Goal: Task Accomplishment & Management: Complete application form

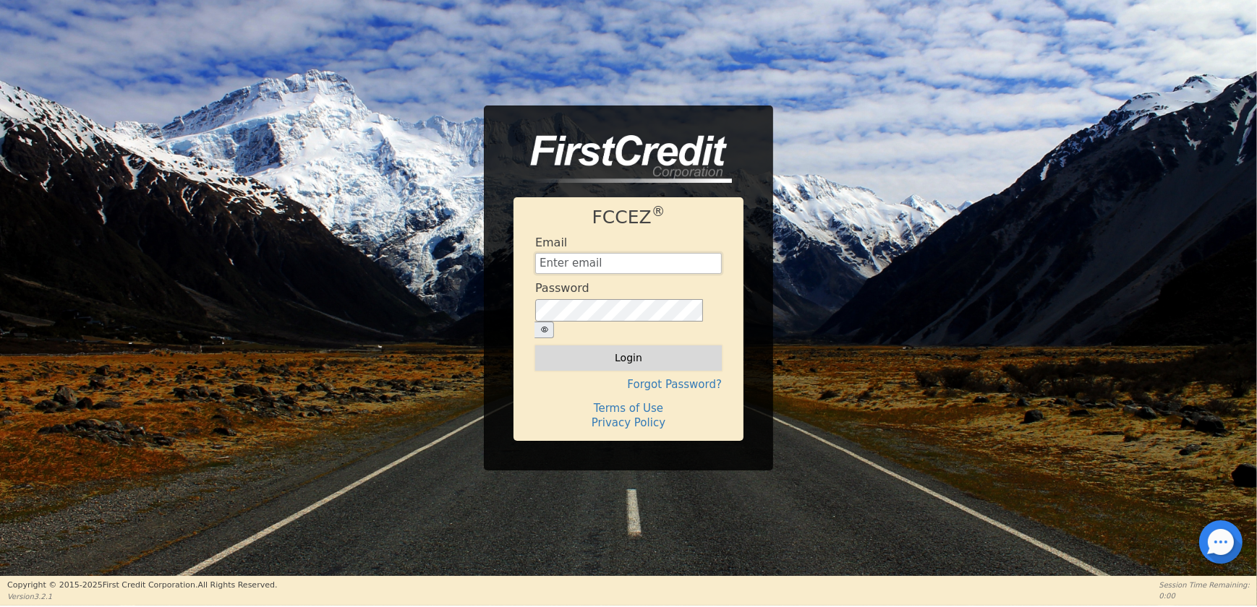
type input "[EMAIL_ADDRESS][DOMAIN_NAME]"
click at [645, 349] on button "Login" at bounding box center [628, 358] width 187 height 25
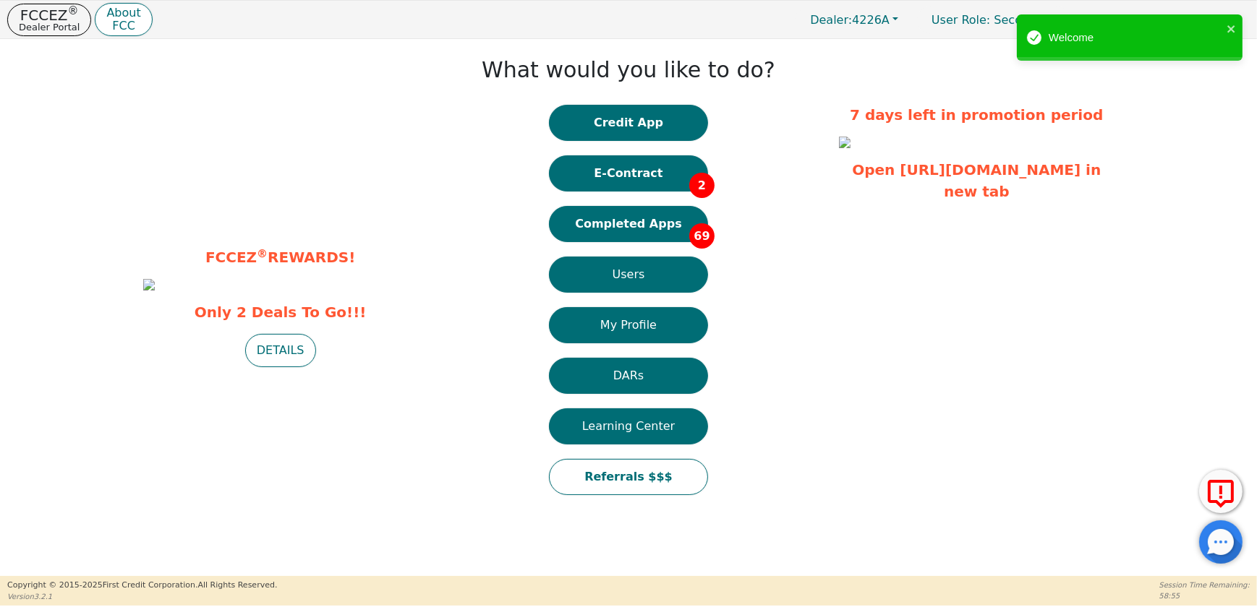
click at [638, 179] on button "E-Contract 2" at bounding box center [628, 173] width 159 height 36
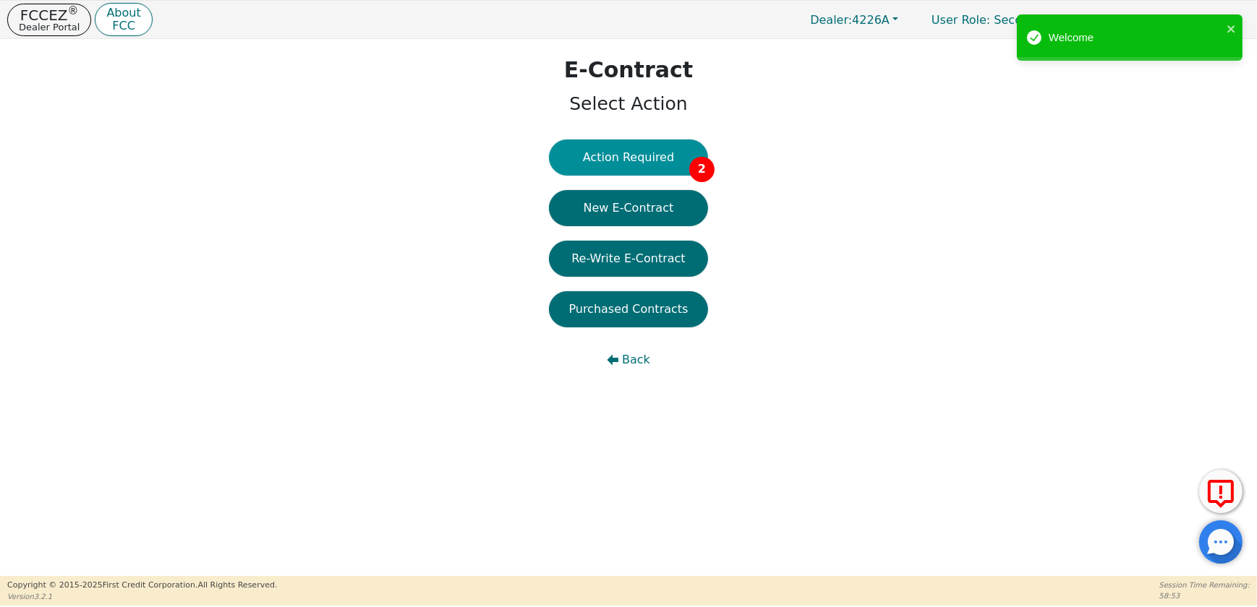
click at [639, 161] on button "Action Required 2" at bounding box center [628, 158] width 159 height 36
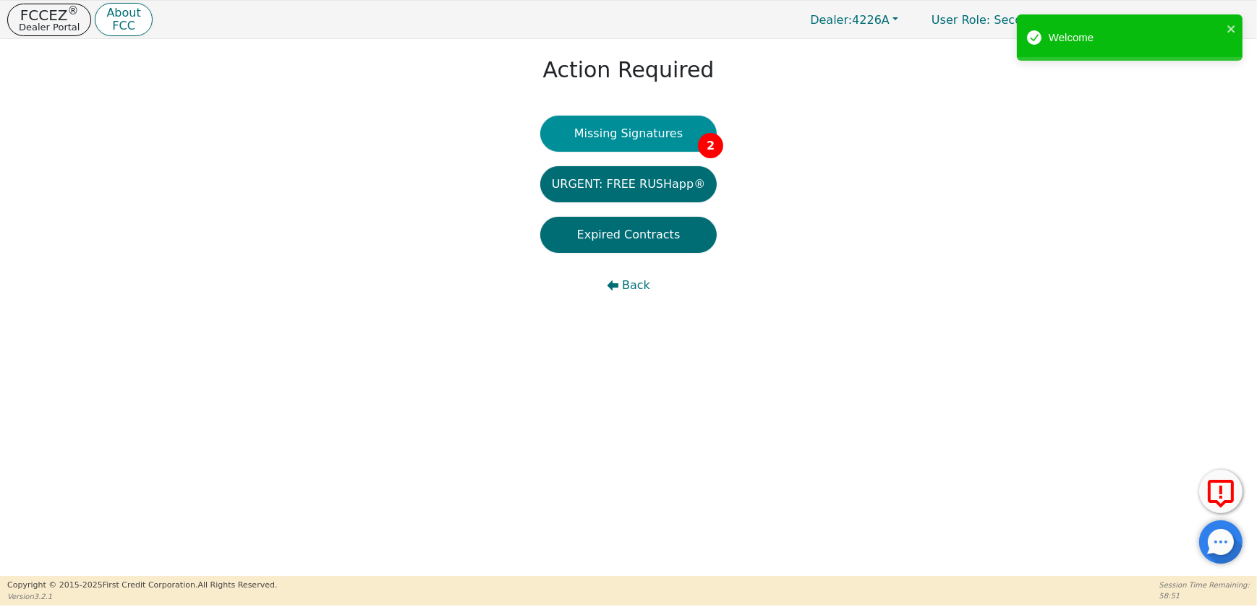
click at [636, 142] on button "Missing Signatures 2" at bounding box center [628, 134] width 177 height 36
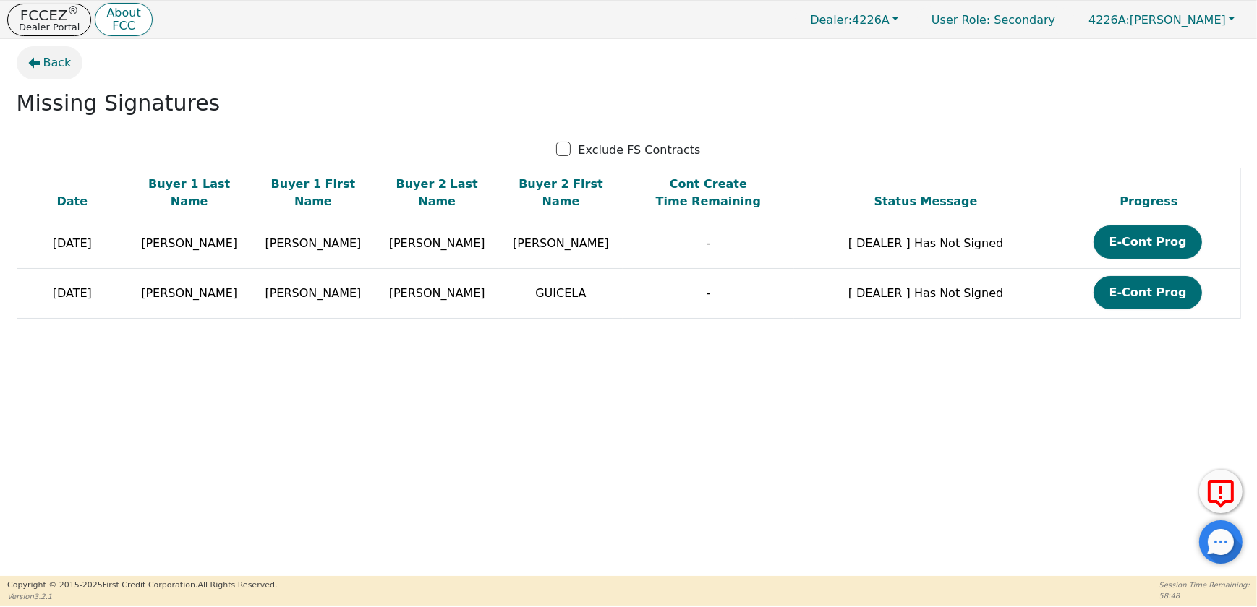
click at [28, 64] on icon "button" at bounding box center [34, 63] width 12 height 12
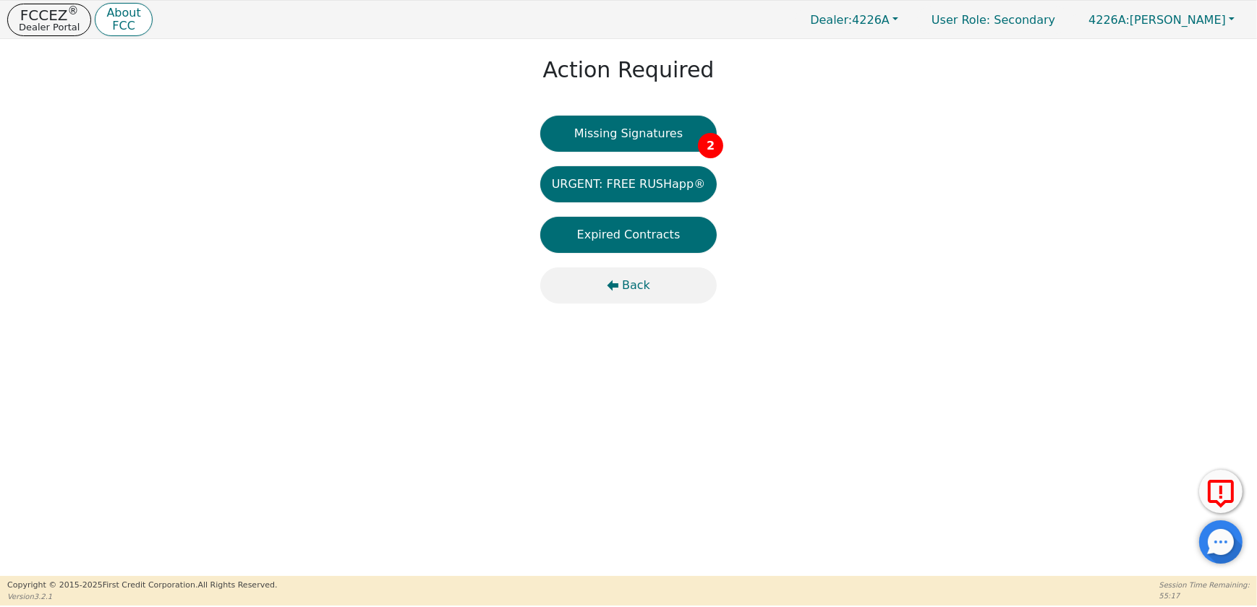
click at [640, 286] on span "Back" at bounding box center [636, 285] width 28 height 17
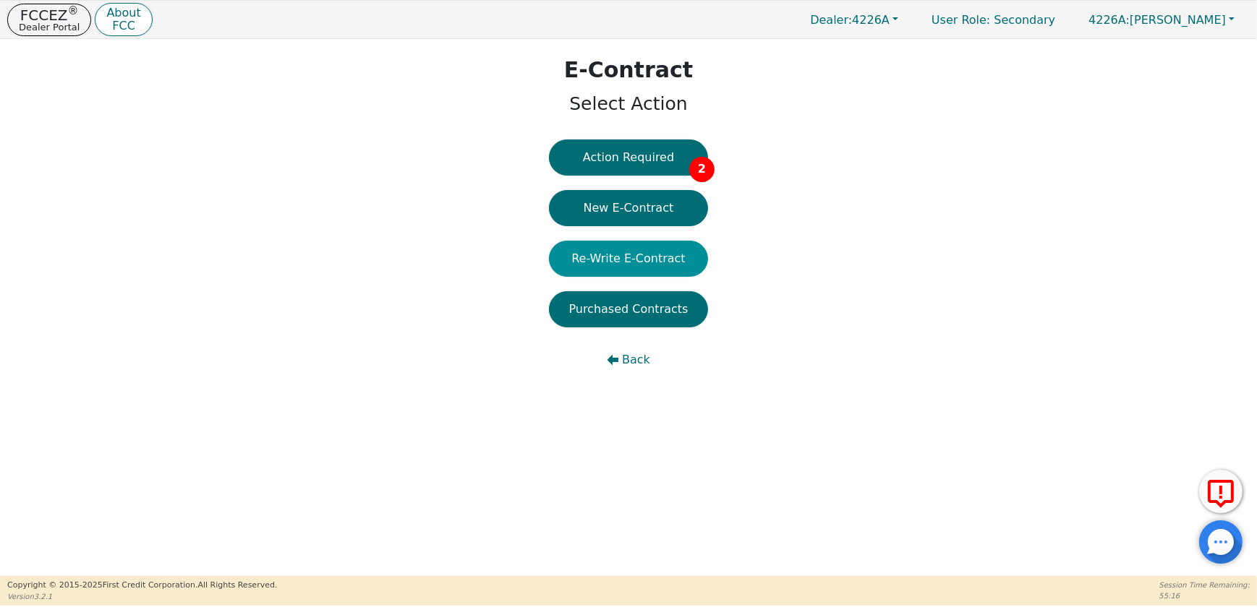
click at [646, 260] on button "Re-Write E-Contract" at bounding box center [628, 259] width 159 height 36
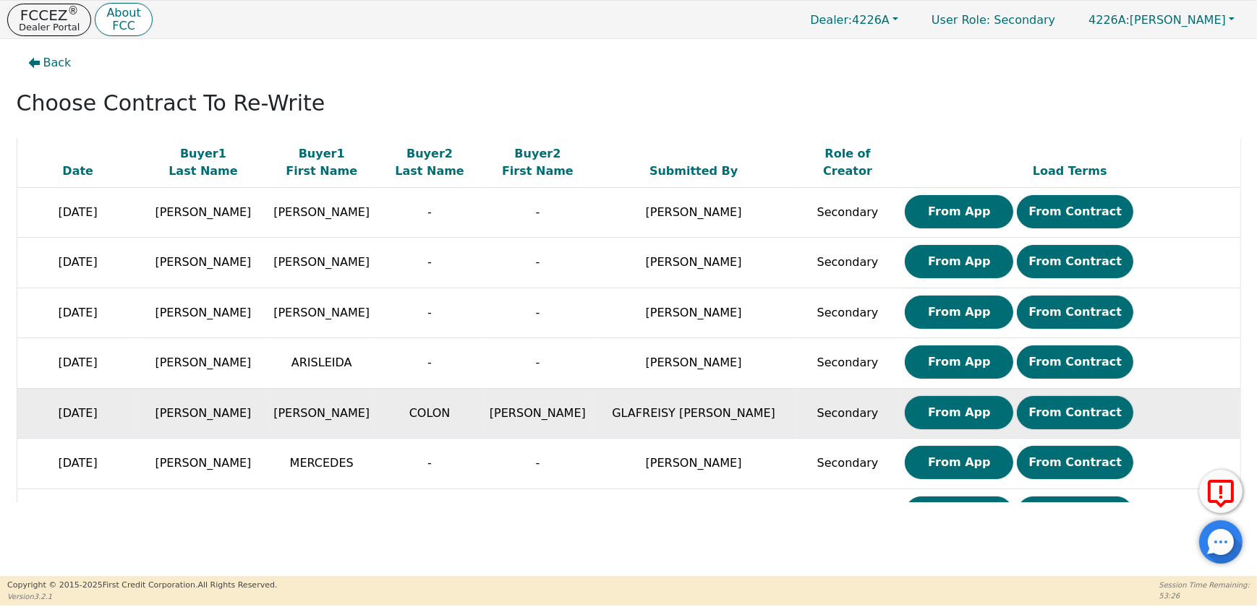
scroll to position [547, 0]
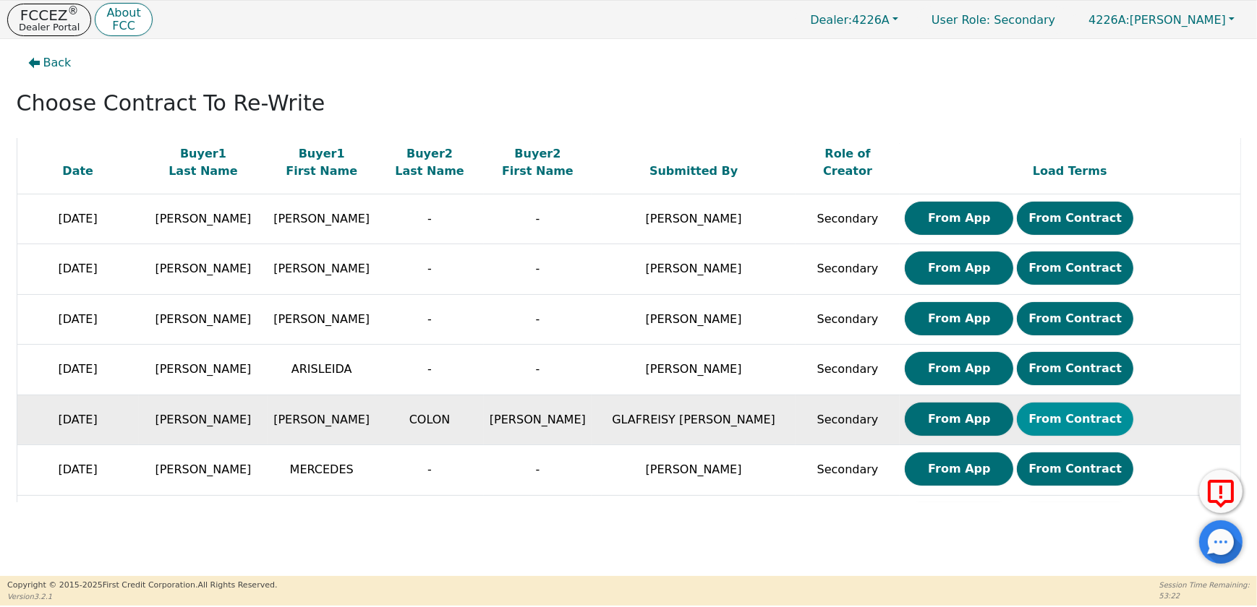
click at [1063, 416] on button "From Contract" at bounding box center [1075, 419] width 116 height 33
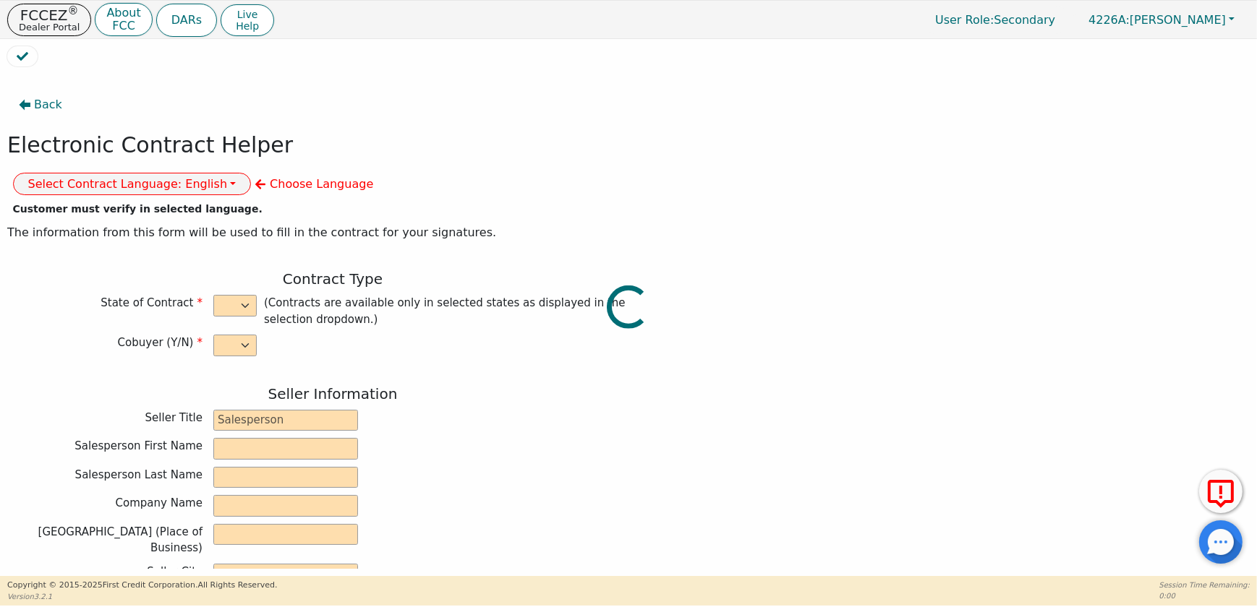
select select "y"
type input "CREDIT ANALYST"
type input "GLAFREISY"
type input "[PERSON_NAME]"
type input "DIAMOND PERFECT. DBA AQUAFEEL"
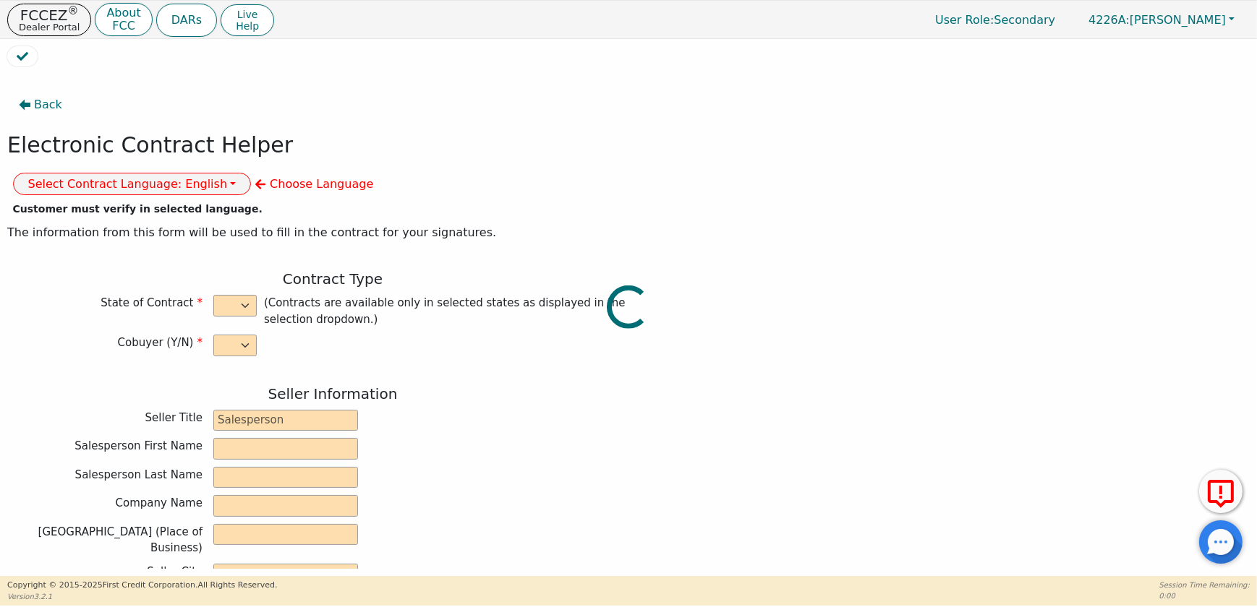
type input "[STREET_ADDRESS]"
type input "WAKE FOREST"
select select "NC"
type input "27587"
type input "WATER PURIFICATION SYSTEM"
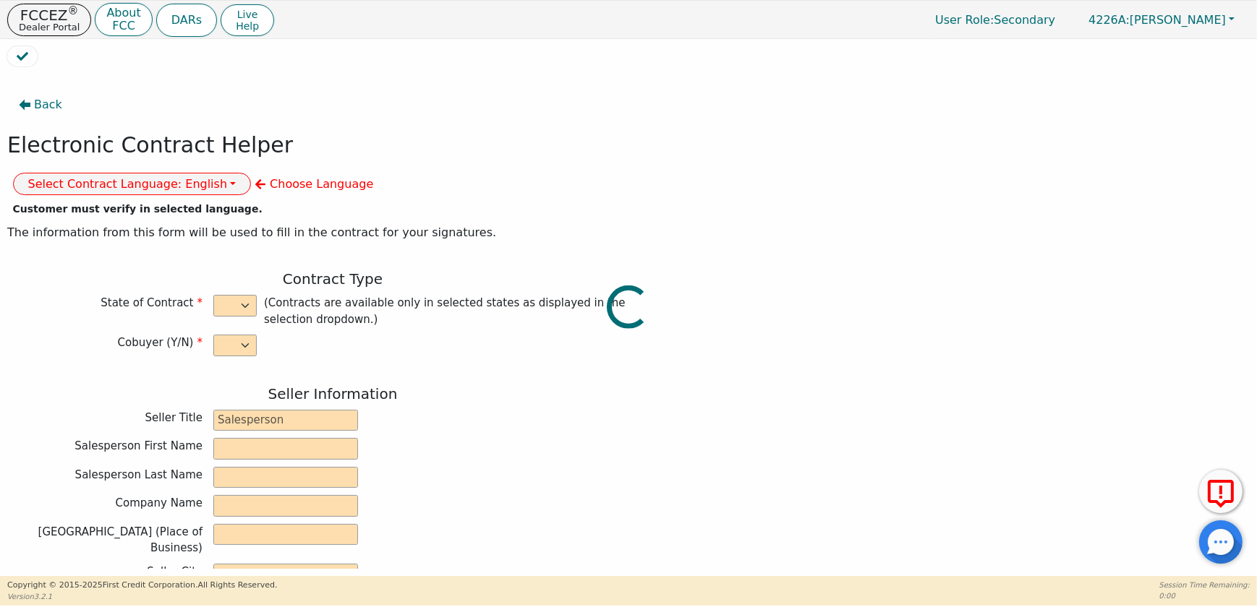
type input "AQUAFEEL SYSTEM"
type input "W525"
type input "[PERSON_NAME]"
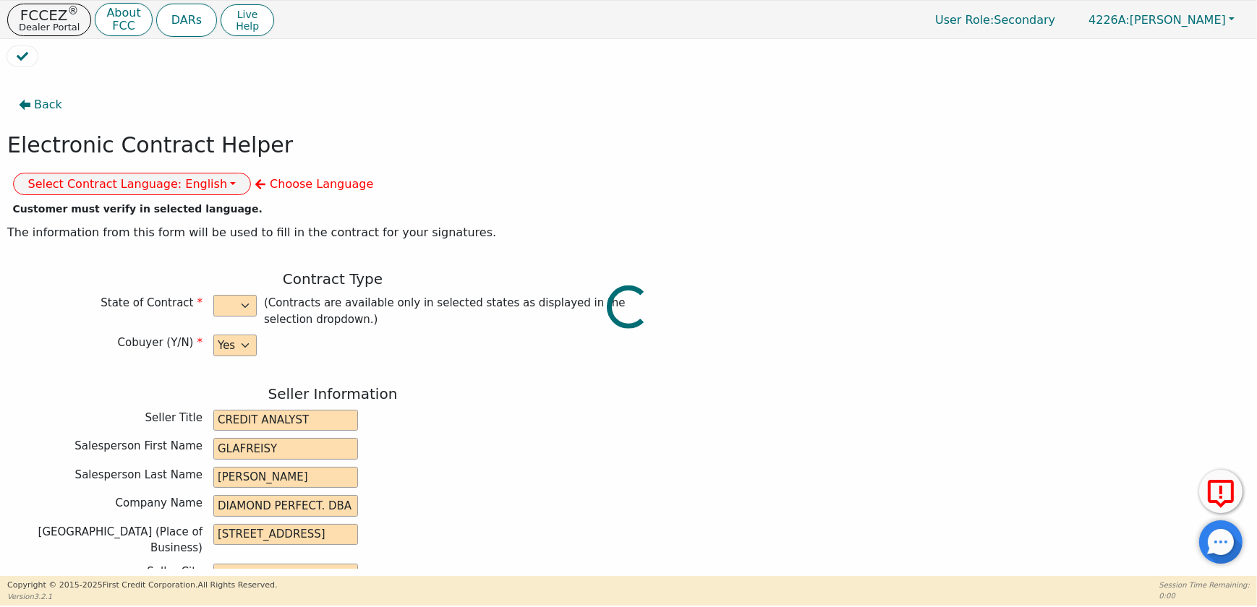
type input "[PERSON_NAME][EMAIL_ADDRESS][DOMAIN_NAME]"
type input "[PERSON_NAME]"
type input "COLON"
type input "[EMAIL_ADDRESS][DOMAIN_NAME]"
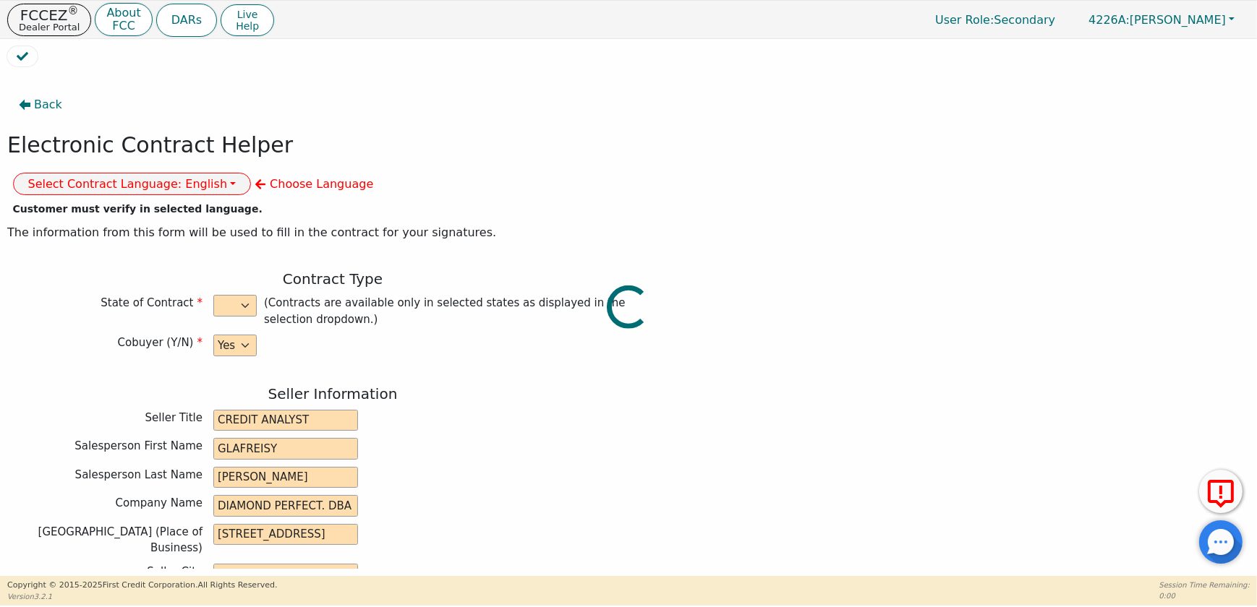
type input "[EMAIL_ADDRESS][DOMAIN_NAME]"
type input "[STREET_ADDRESS]"
type input "READING"
type input "BERKS"
select select "PA"
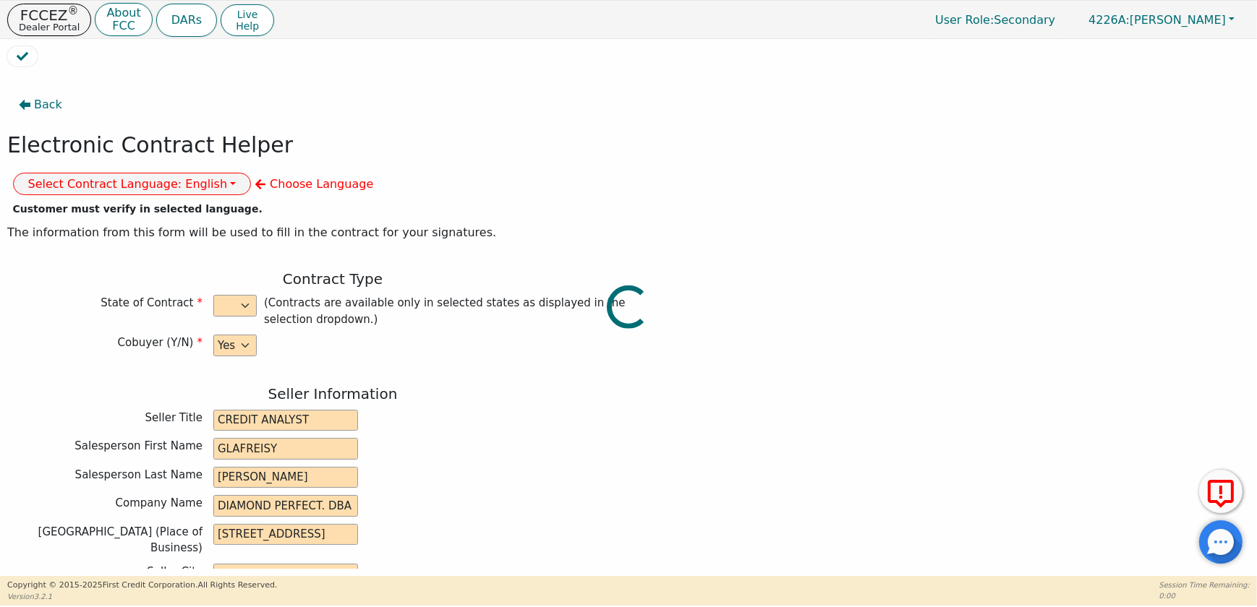
type input "19611"
type input "[DATE]"
type input "10.99"
type input "[DATE]"
type input "72"
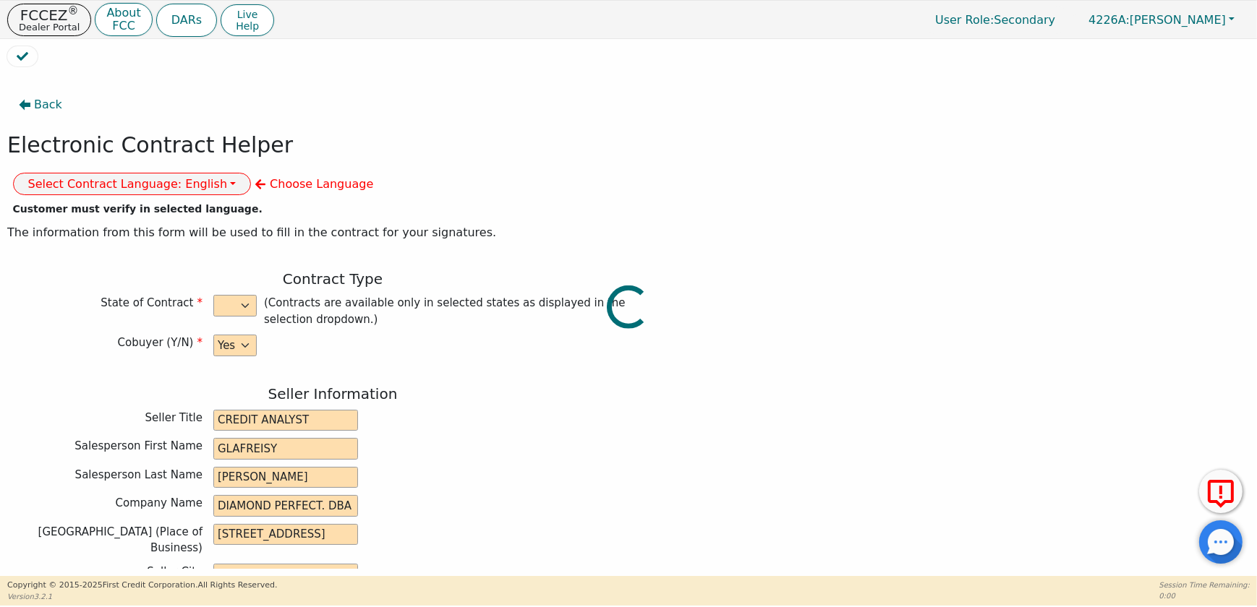
type input "0"
type input "8790.00"
type input "0.00"
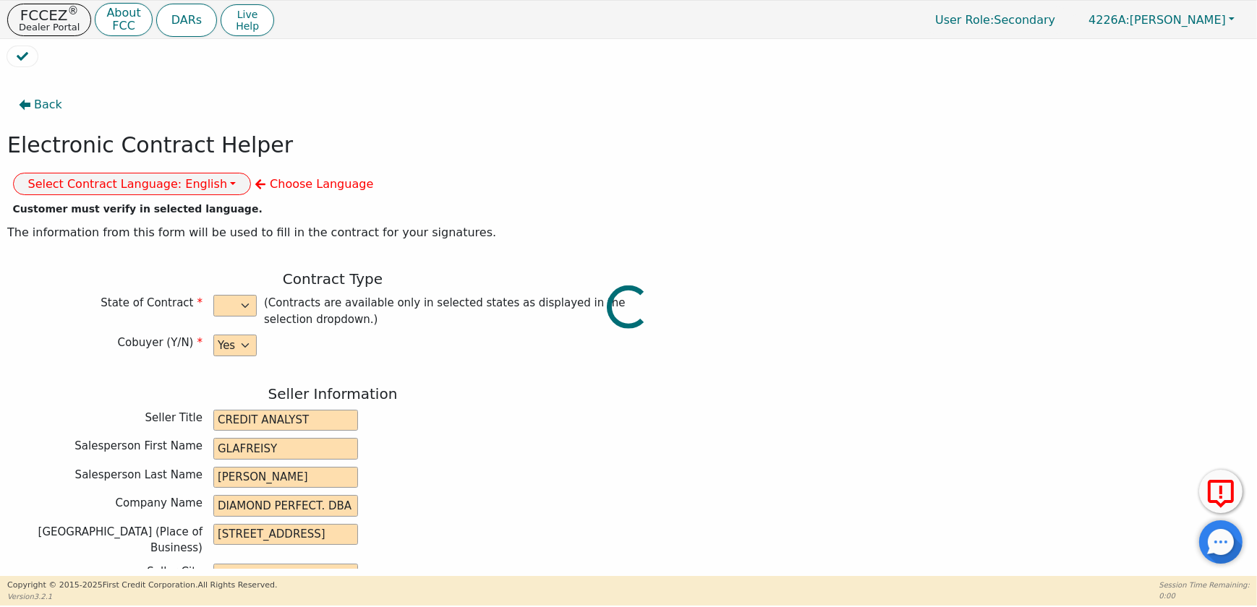
type input "500.00"
type input "8290.00"
type input "11358.00"
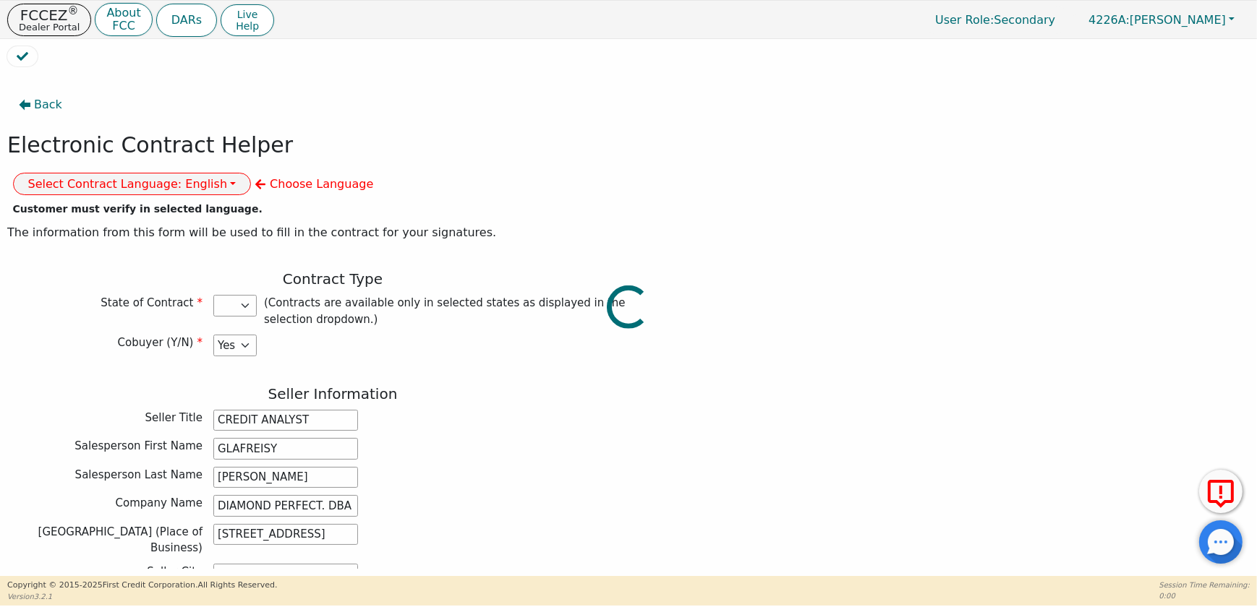
select select "PA"
click at [252, 173] on button "Select Contract Language: English" at bounding box center [132, 184] width 239 height 22
click at [128, 226] on link "Spanish" at bounding box center [71, 236] width 114 height 20
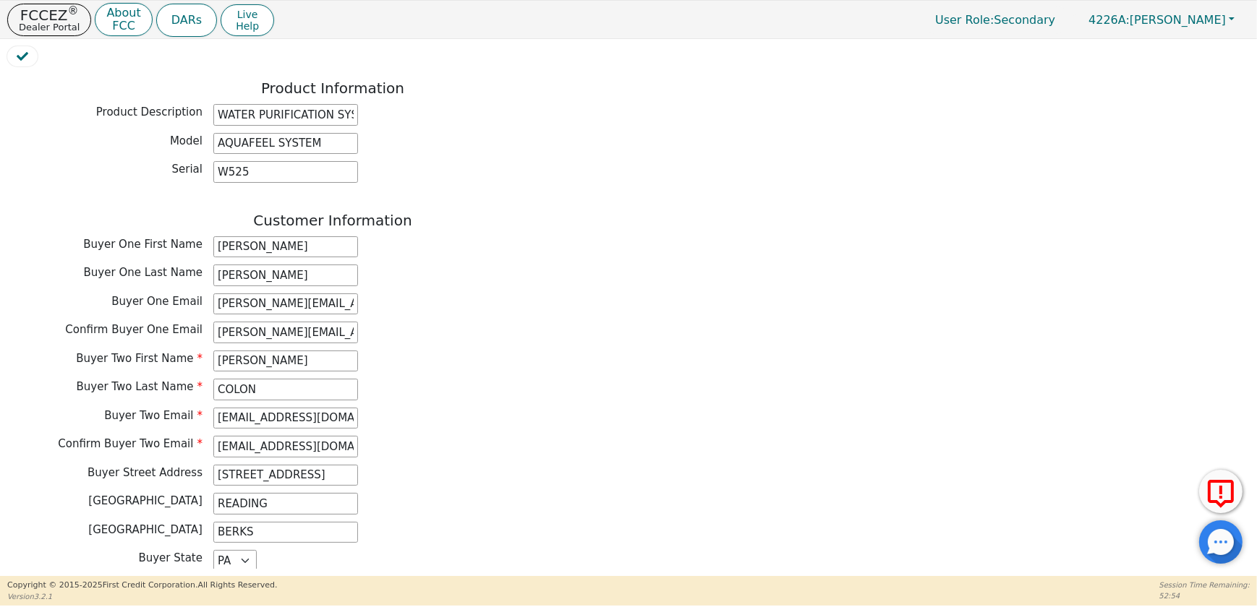
scroll to position [854, 0]
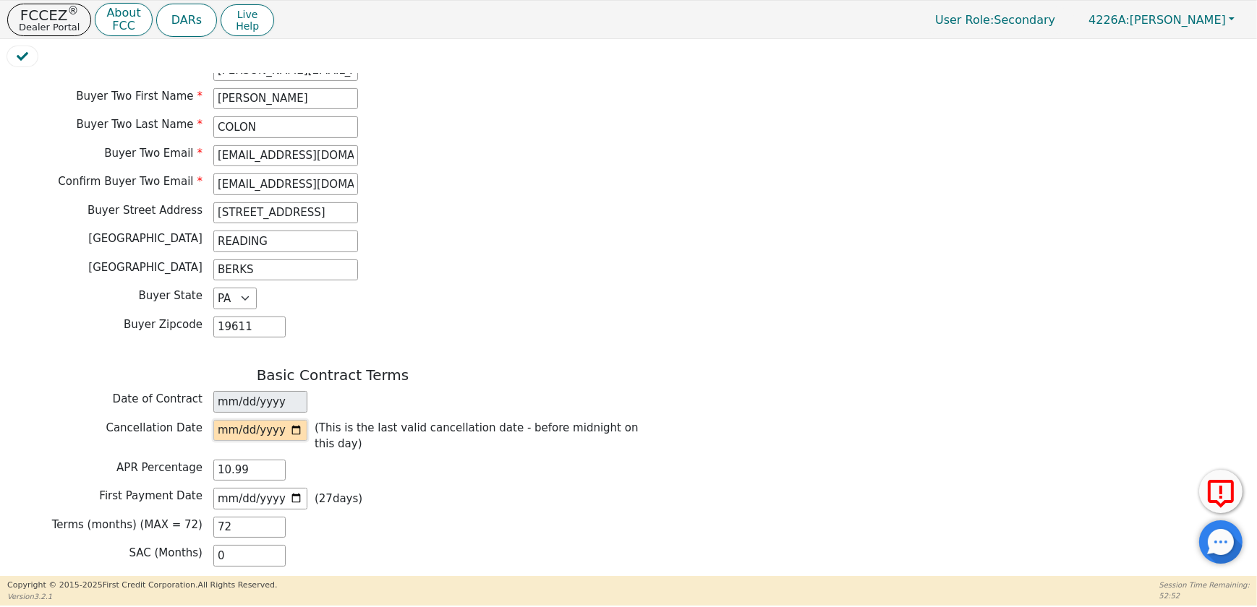
click at [297, 420] on input "date" at bounding box center [260, 431] width 94 height 22
type input "[DATE]"
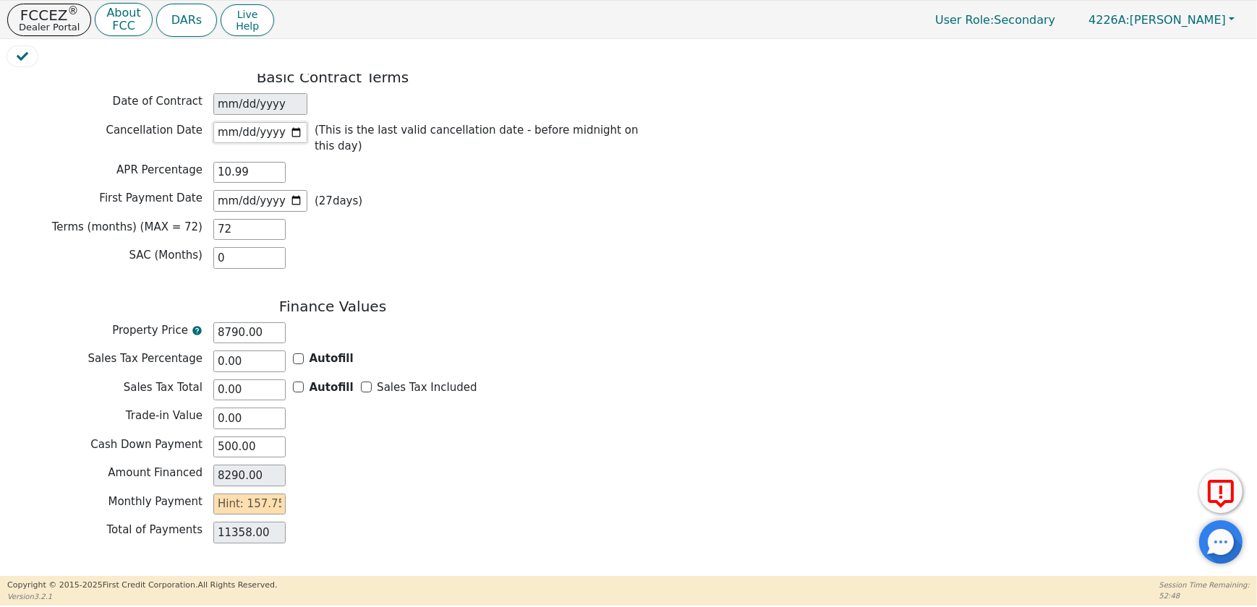
scroll to position [1153, 0]
click at [277, 492] on input "text" at bounding box center [249, 503] width 72 height 22
type input "1"
type input "72.00"
type input "15"
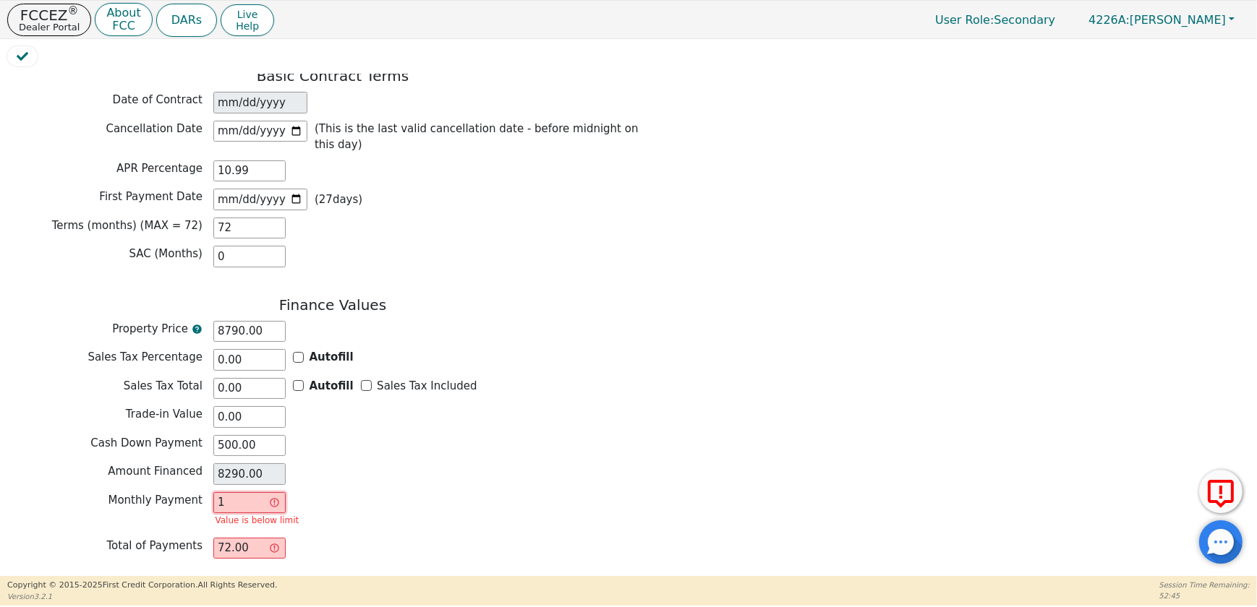
type input "1080.00"
type input "157"
type input "11304.00"
type input "157.7"
type input "11354.40"
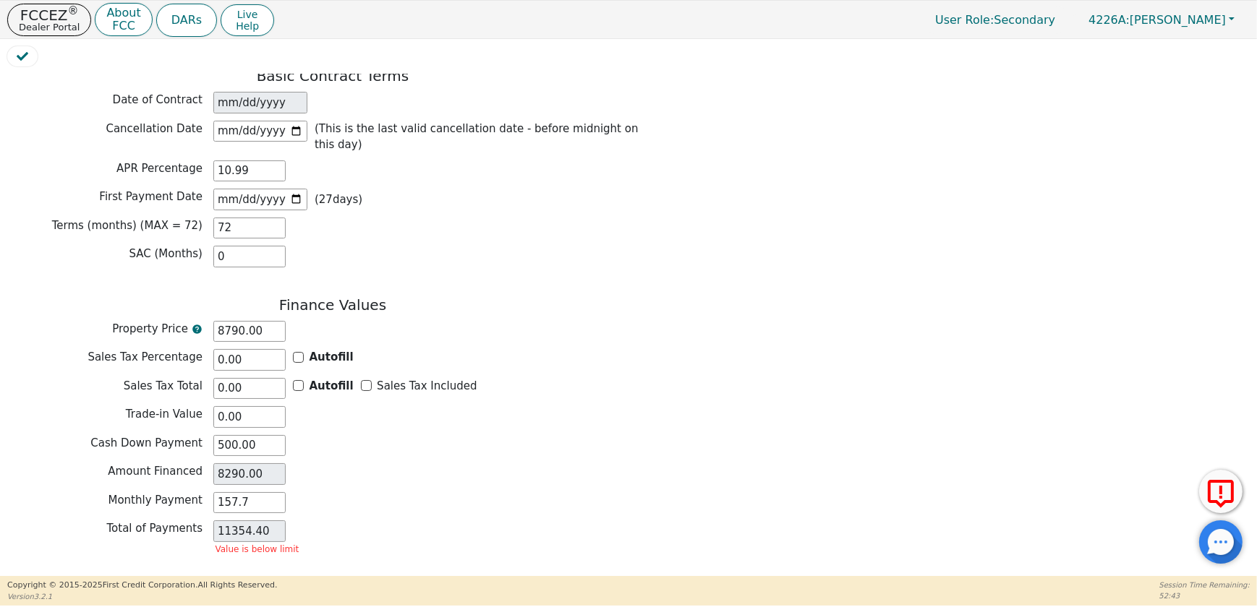
type input "157.70"
click at [354, 463] on div "Amount Financed 8290.00" at bounding box center [332, 474] width 651 height 22
click at [95, 571] on button "Review & Begin Contract" at bounding box center [90, 587] width 167 height 33
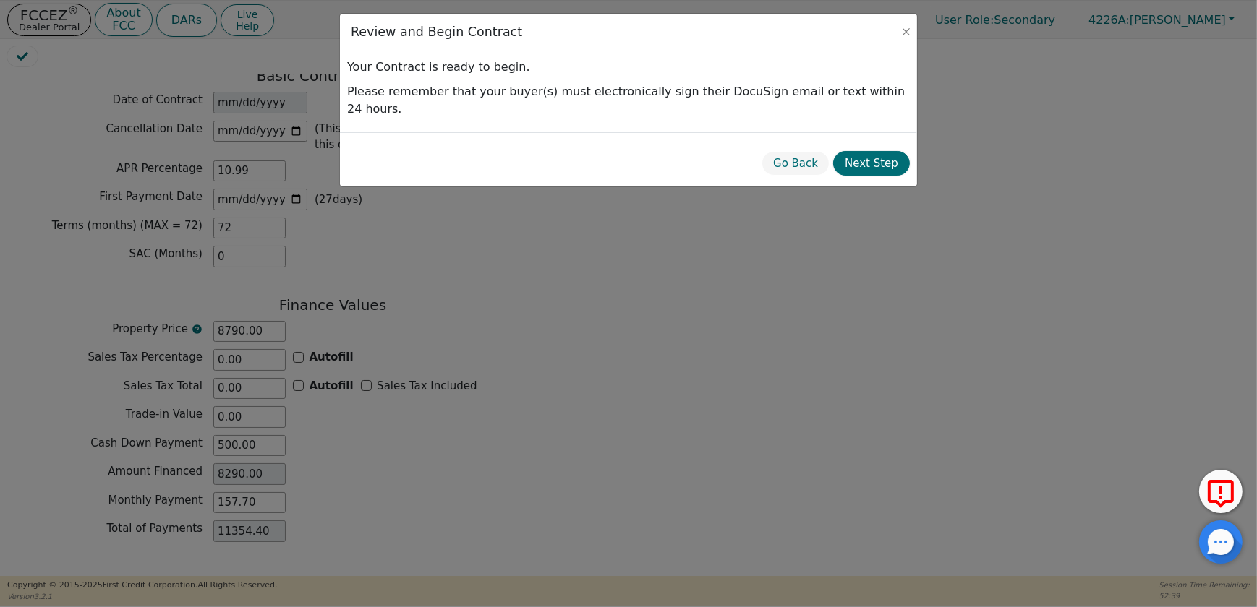
click at [889, 158] on div "Go Back Next Step" at bounding box center [835, 164] width 148 height 33
click at [882, 151] on button "Next Step" at bounding box center [871, 163] width 77 height 25
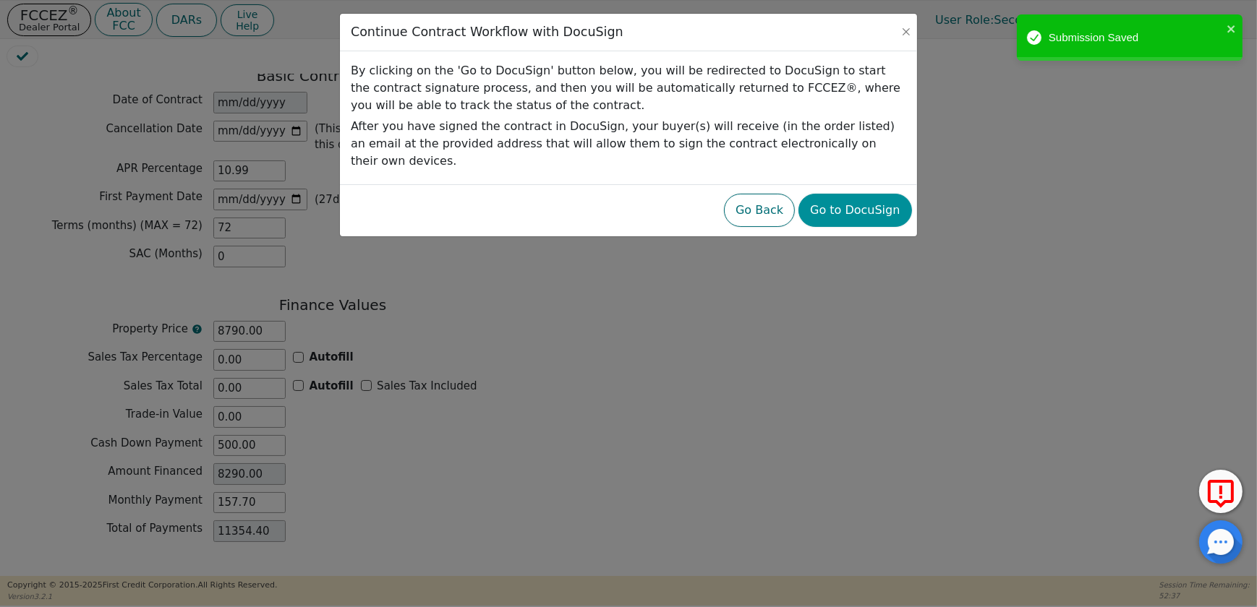
click at [866, 198] on button "Go to DocuSign" at bounding box center [854, 210] width 113 height 33
